Goal: Information Seeking & Learning: Find specific fact

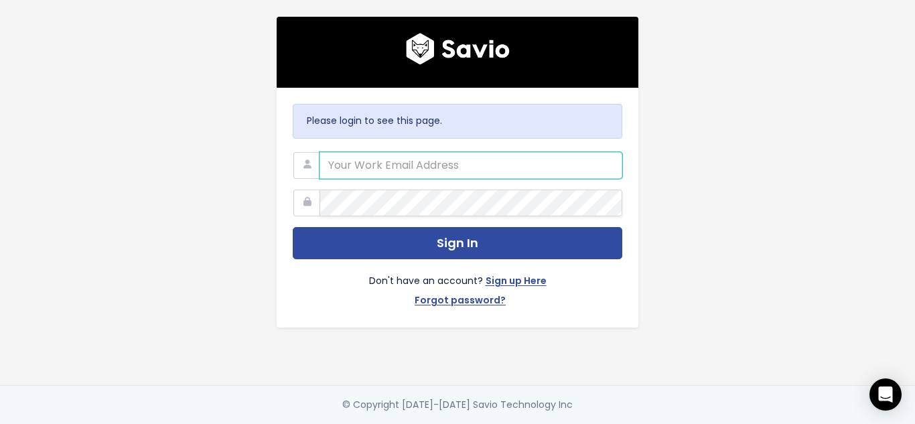
type input "laura.escobar@tai-software.com"
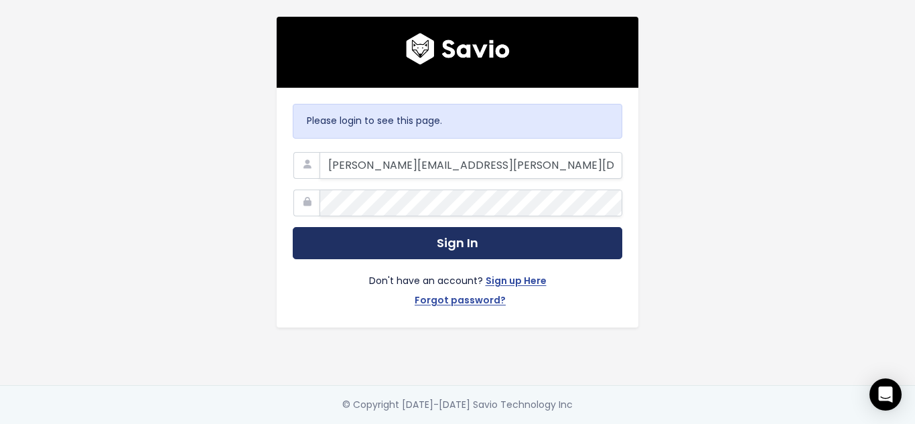
click at [451, 238] on button "Sign In" at bounding box center [458, 243] width 330 height 33
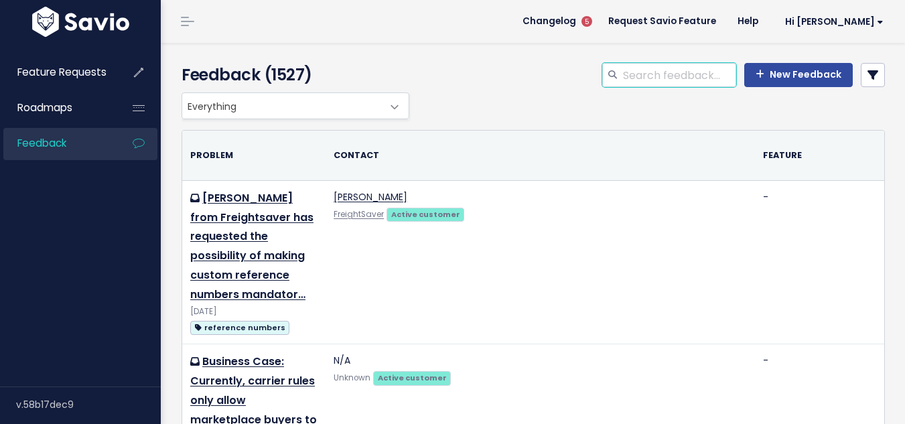
click at [651, 78] on input "search" at bounding box center [679, 75] width 115 height 24
type input "multiple pods"
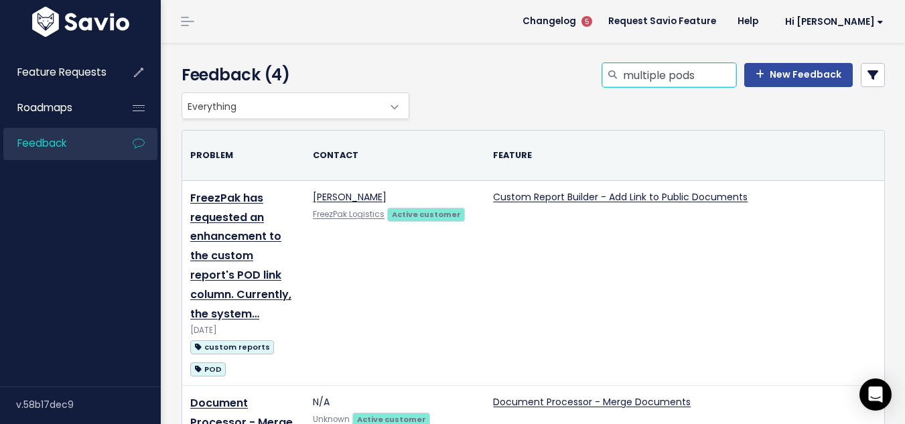
drag, startPoint x: 695, startPoint y: 77, endPoint x: 592, endPoint y: 76, distance: 102.5
click at [592, 76] on div "multiple pods New Feedback" at bounding box center [654, 77] width 483 height 29
type input "multiple stops"
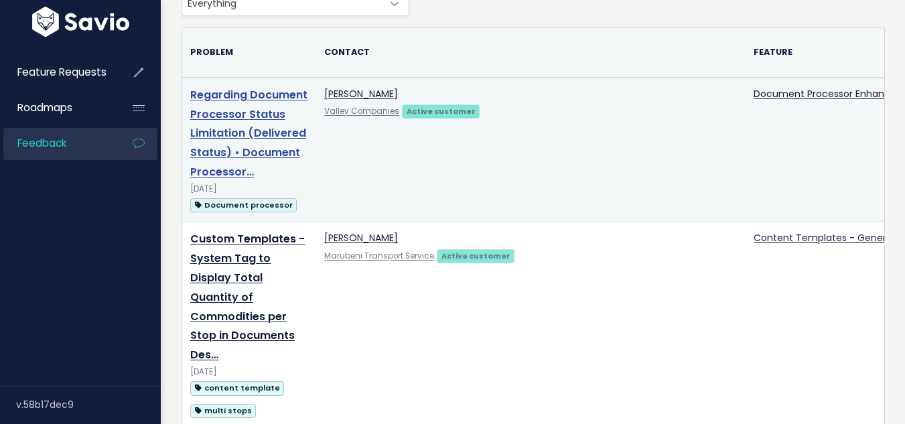
scroll to position [134, 0]
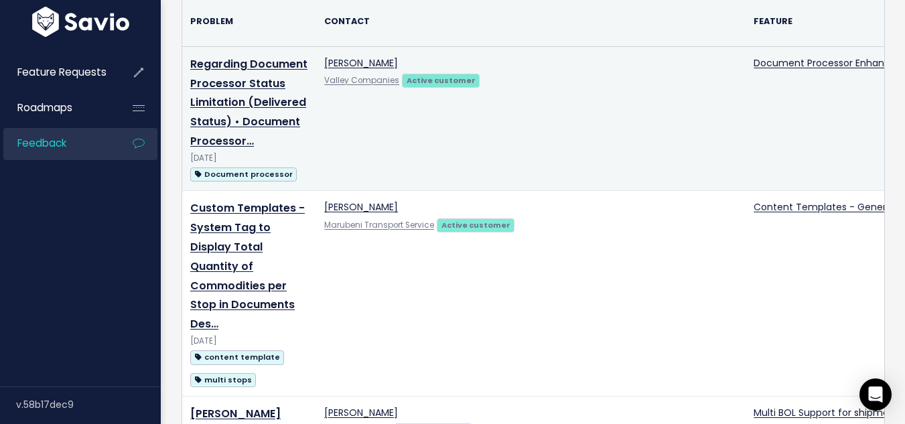
drag, startPoint x: 265, startPoint y: 124, endPoint x: 226, endPoint y: 149, distance: 47.0
click at [226, 149] on td "Regarding Document Processor Status Limitation (Delivered Status) • Document Pr…" at bounding box center [249, 118] width 134 height 145
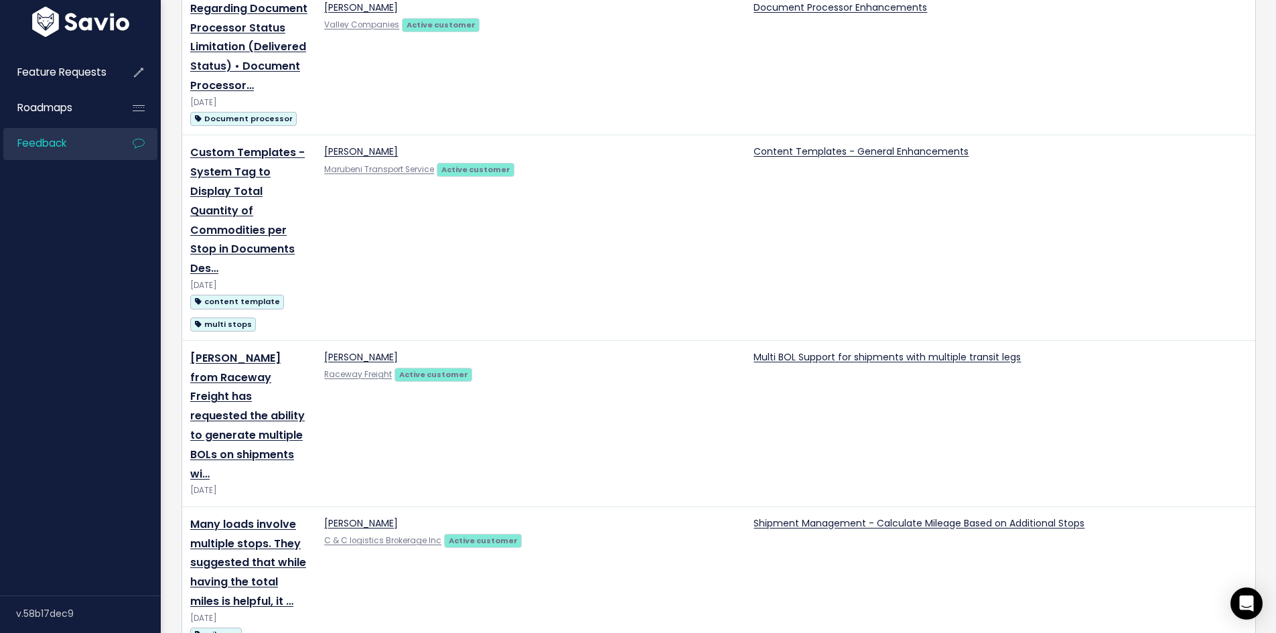
scroll to position [0, 0]
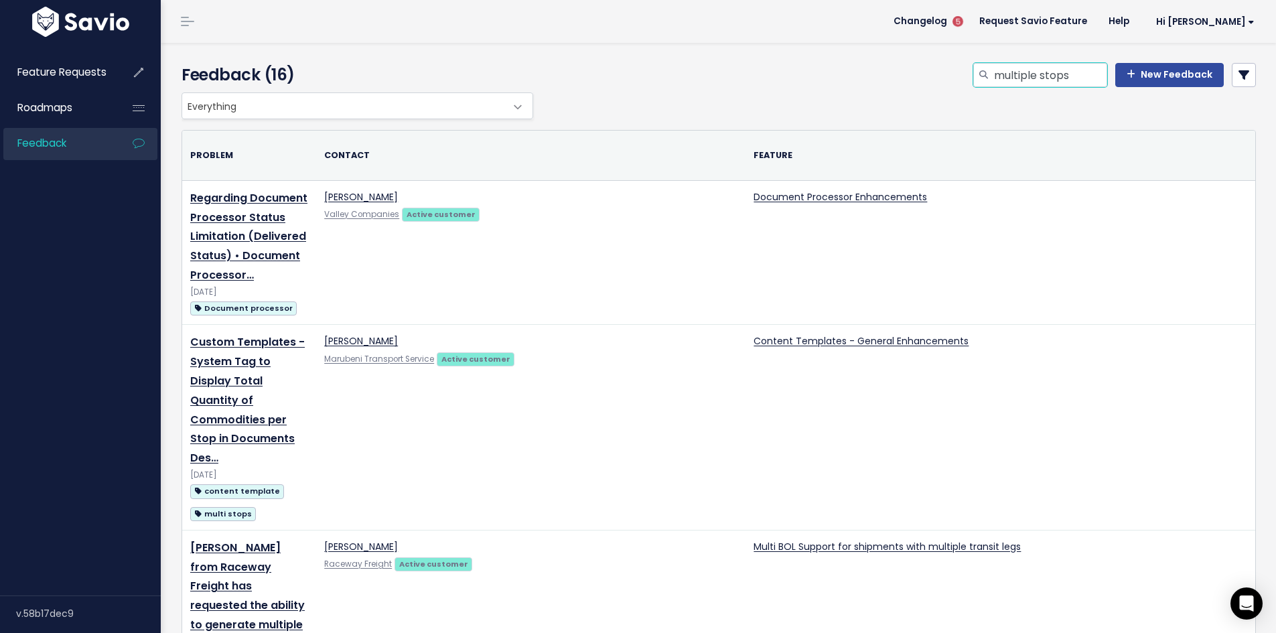
click at [904, 72] on input "multiple stops" at bounding box center [1050, 75] width 115 height 24
type input "multiple stops pod"
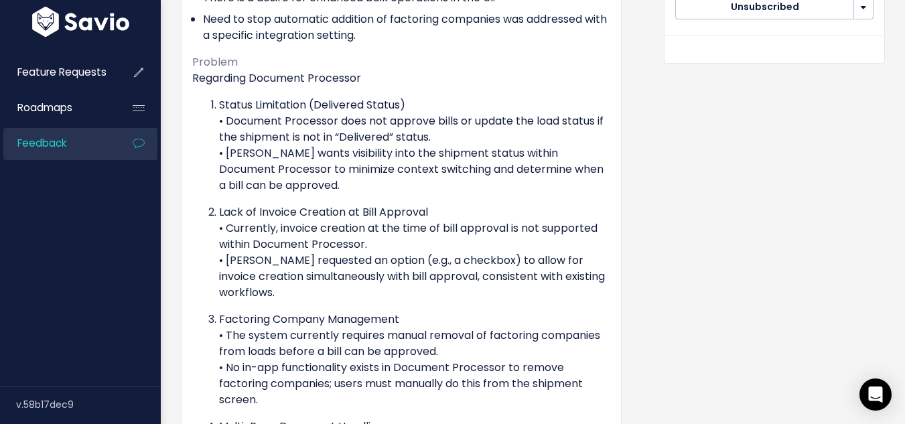
scroll to position [603, 0]
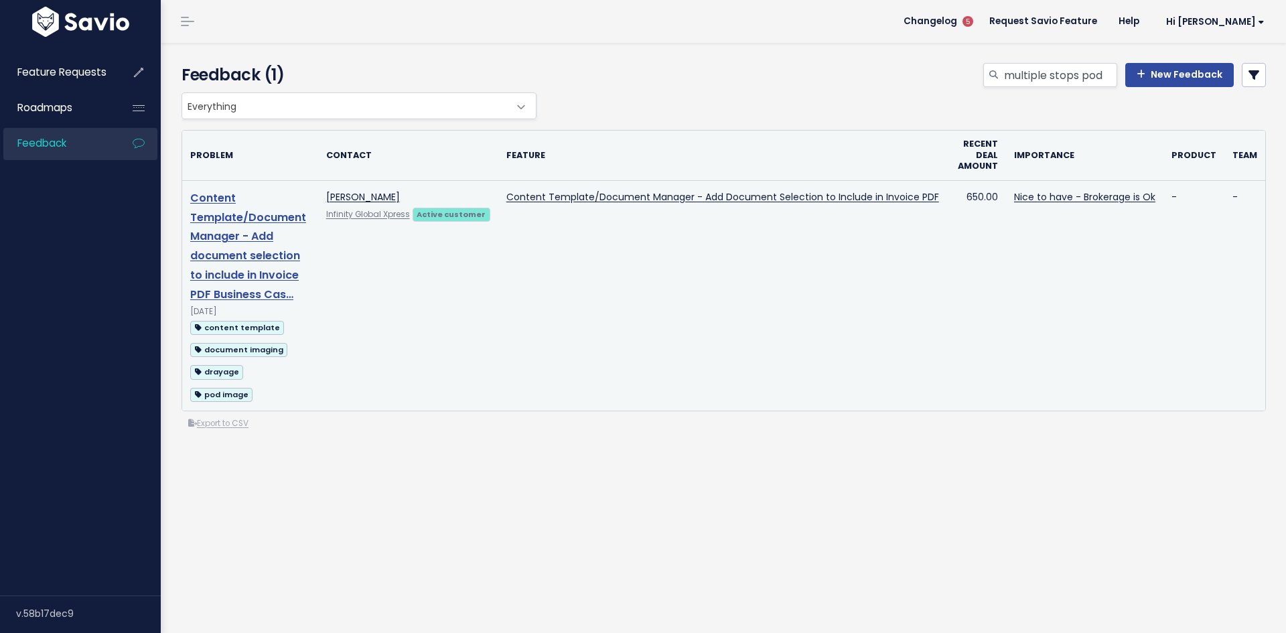
click at [263, 257] on link "Content Template/Document Manager - Add document selection to include in Invoic…" at bounding box center [248, 246] width 116 height 112
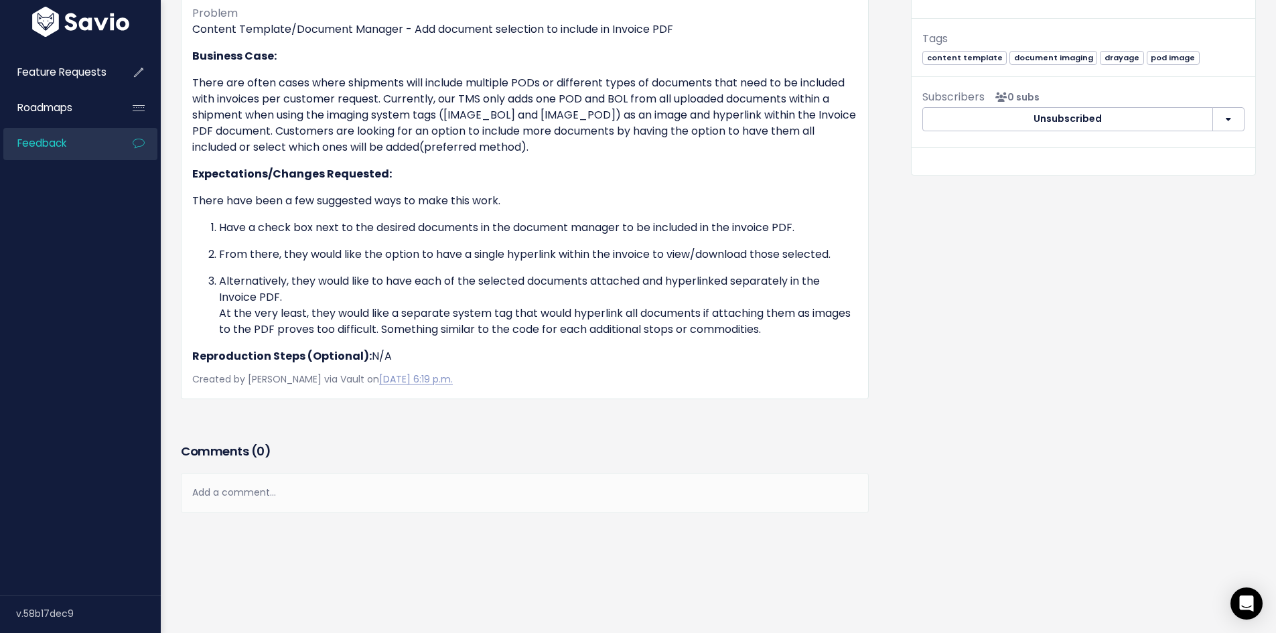
scroll to position [392, 0]
